Goal: Task Accomplishment & Management: Use online tool/utility

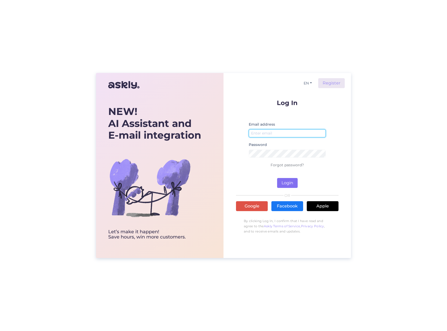
type input "[PERSON_NAME][EMAIL_ADDRESS][DOMAIN_NAME]"
click at [287, 183] on button "Login" at bounding box center [287, 183] width 21 height 10
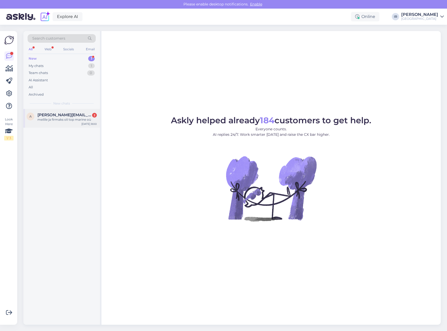
click at [64, 121] on div "meilile ja firmaks oli top marine oü" at bounding box center [66, 119] width 59 height 5
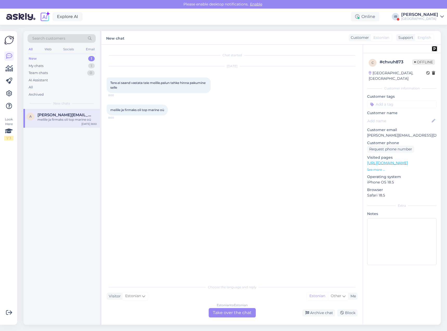
click at [435, 49] on img at bounding box center [434, 48] width 5 height 5
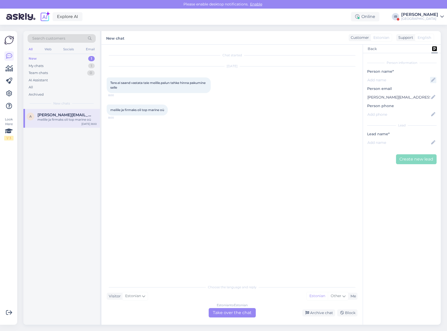
click at [433, 79] on icon at bounding box center [433, 80] width 6 height 6
type input "[PERSON_NAME]"
click at [434, 116] on icon at bounding box center [433, 114] width 6 height 6
type input "[PHONE_NUMBER]"
click at [435, 141] on icon at bounding box center [433, 142] width 6 height 6
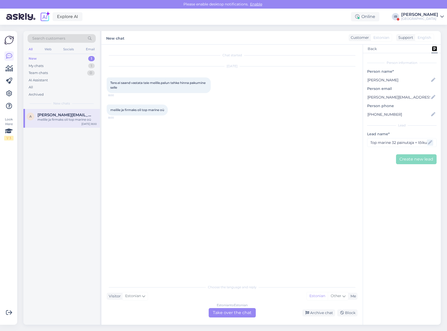
scroll to position [0, 2]
type input "Top marine 32 painutaja + lõikur"
click at [415, 157] on span "Create new lead" at bounding box center [417, 158] width 34 height 5
